Goal: Transaction & Acquisition: Purchase product/service

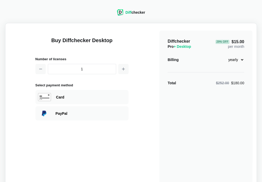
click at [233, 60] on select "monthly yearly" at bounding box center [233, 59] width 22 height 9
click at [233, 51] on div "Diffchecker Pro + Desktop 29 % Off $15.00 per month Billing monthly yearly Tota…" at bounding box center [205, 124] width 93 height 186
click at [239, 44] on div "29 % Off $15.00 per month" at bounding box center [230, 44] width 29 height 10
click at [244, 59] on select "monthly yearly" at bounding box center [233, 59] width 22 height 9
click at [222, 55] on select "monthly yearly" at bounding box center [233, 59] width 22 height 9
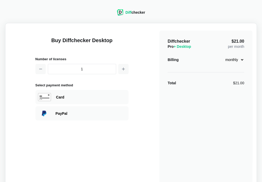
click at [237, 60] on select "monthly yearly" at bounding box center [233, 59] width 22 height 9
click at [222, 55] on select "monthly yearly" at bounding box center [233, 59] width 22 height 9
click at [239, 60] on select "monthly yearly" at bounding box center [233, 59] width 22 height 9
click at [222, 55] on select "monthly yearly" at bounding box center [233, 59] width 22 height 9
click at [239, 63] on select "monthly yearly" at bounding box center [233, 59] width 22 height 9
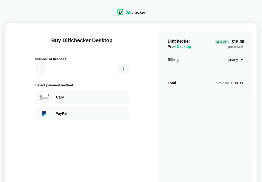
click at [222, 55] on select "monthly yearly" at bounding box center [233, 59] width 22 height 9
click at [239, 59] on select "monthly yearly" at bounding box center [233, 59] width 22 height 9
click at [222, 55] on select "monthly yearly" at bounding box center [233, 59] width 22 height 9
click at [239, 61] on select "monthly yearly" at bounding box center [233, 59] width 22 height 9
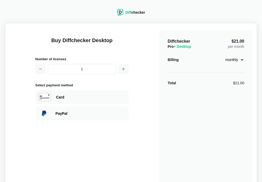
click at [40, 24] on main "Buy Diffchecker Desktop Number of licenses 1 Select payment method Visa MasterC…" at bounding box center [131, 122] width 252 height 198
click at [241, 59] on select "monthly yearly" at bounding box center [233, 59] width 22 height 9
click at [222, 55] on select "monthly yearly" at bounding box center [233, 59] width 22 height 9
click at [229, 56] on select "monthly yearly" at bounding box center [233, 59] width 22 height 9
select select "desktop-monthly-21"
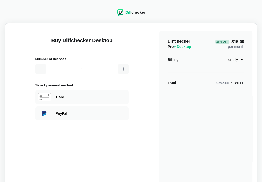
click at [222, 55] on select "monthly yearly" at bounding box center [233, 59] width 22 height 9
